Goal: Find specific page/section: Find specific page/section

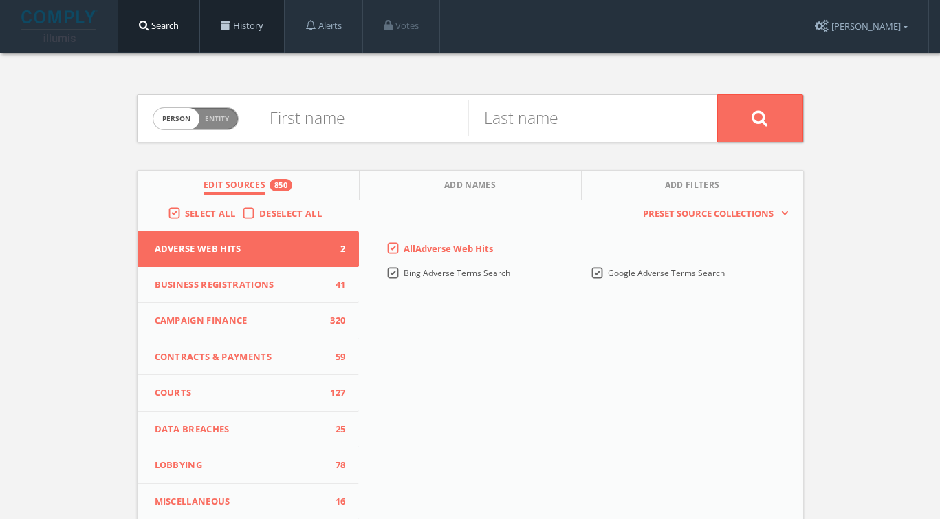
click at [225, 22] on span at bounding box center [226, 26] width 10 height 10
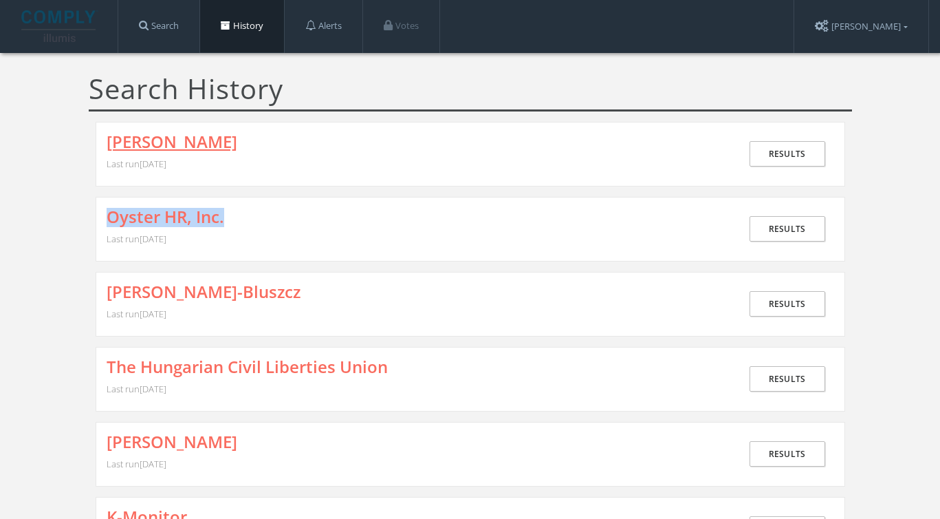
click at [167, 143] on link "Tony Jamous" at bounding box center [172, 142] width 131 height 18
